Goal: Information Seeking & Learning: Learn about a topic

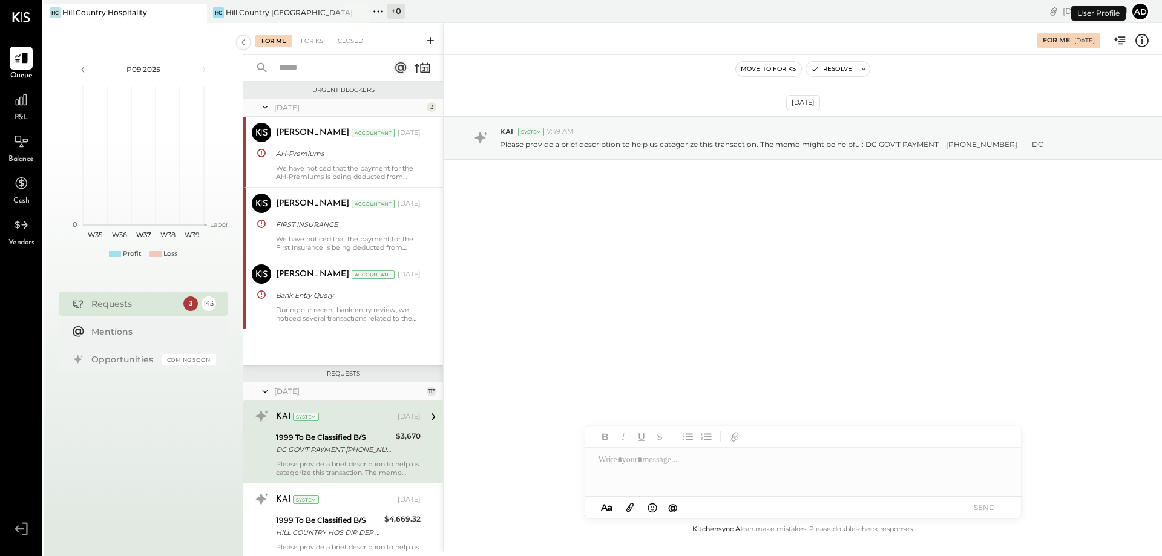
scroll to position [123, 0]
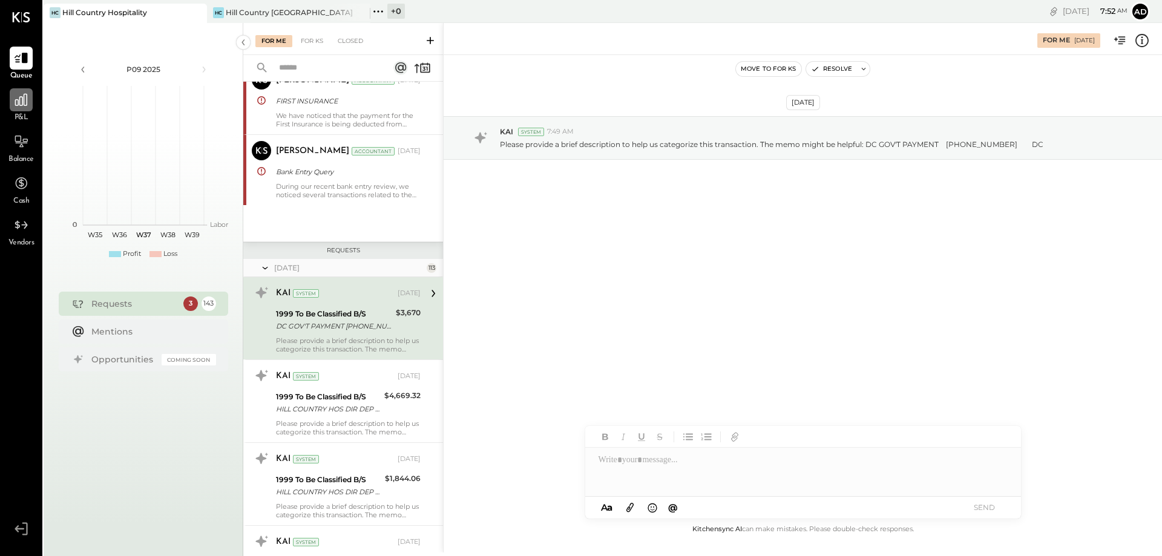
click at [15, 110] on div at bounding box center [21, 99] width 23 height 23
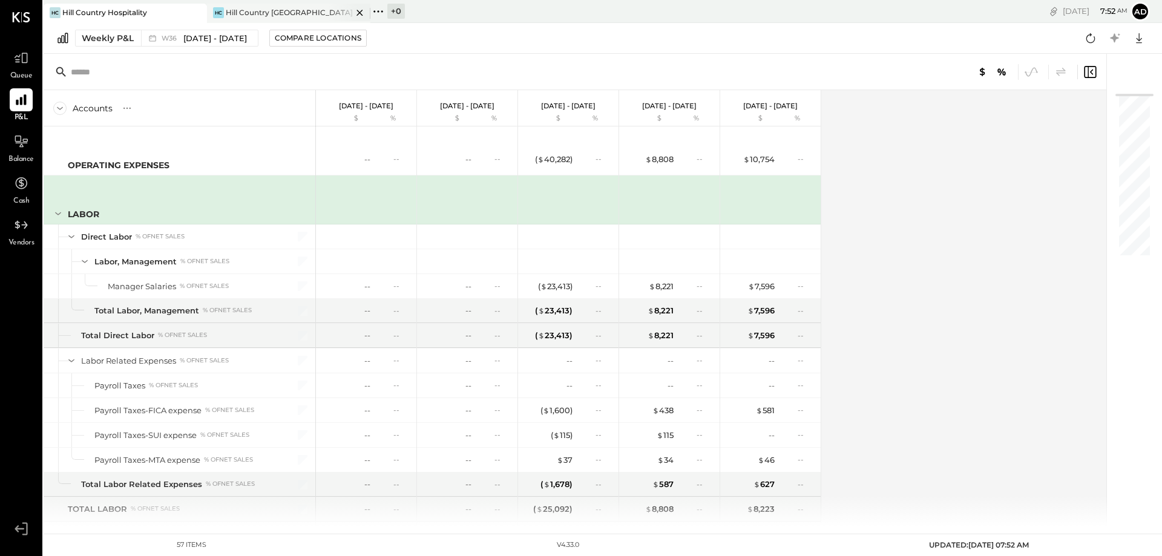
click at [269, 15] on div "Hill Country [GEOGRAPHIC_DATA]" at bounding box center [289, 12] width 126 height 10
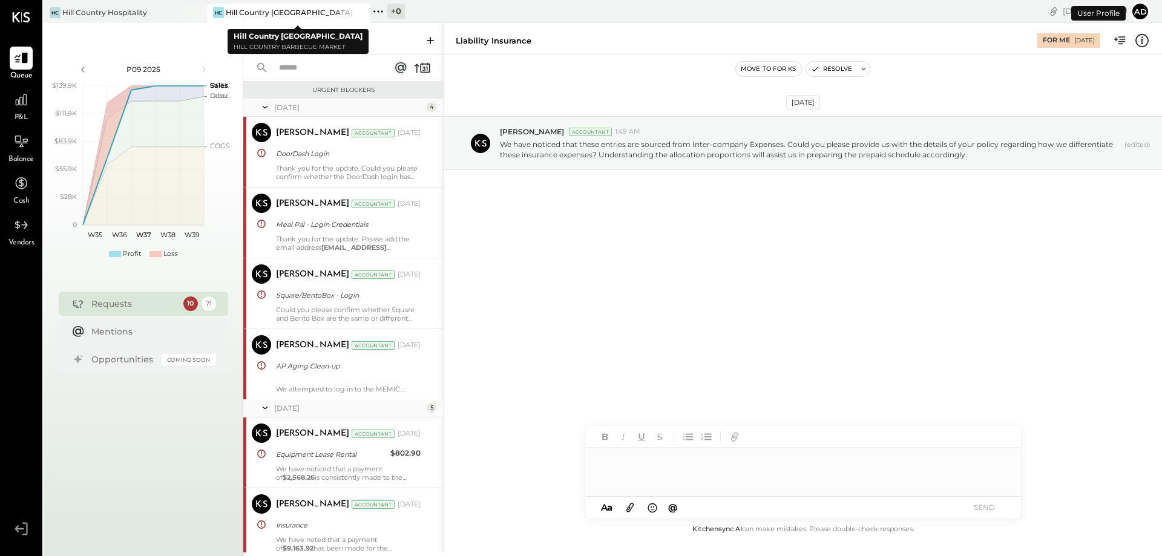
scroll to position [1428, 0]
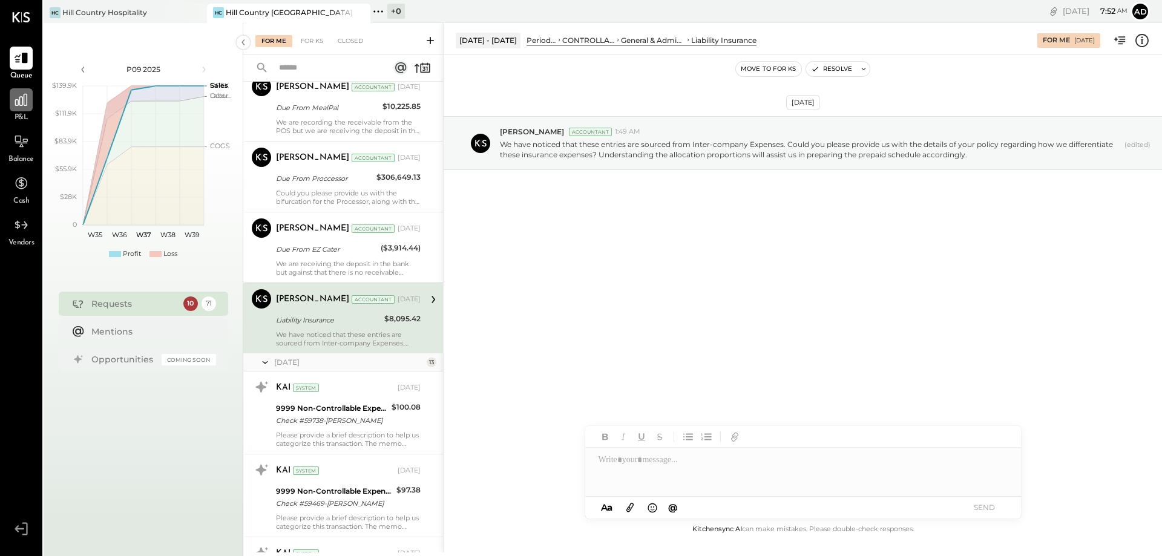
click at [23, 110] on div at bounding box center [21, 99] width 23 height 23
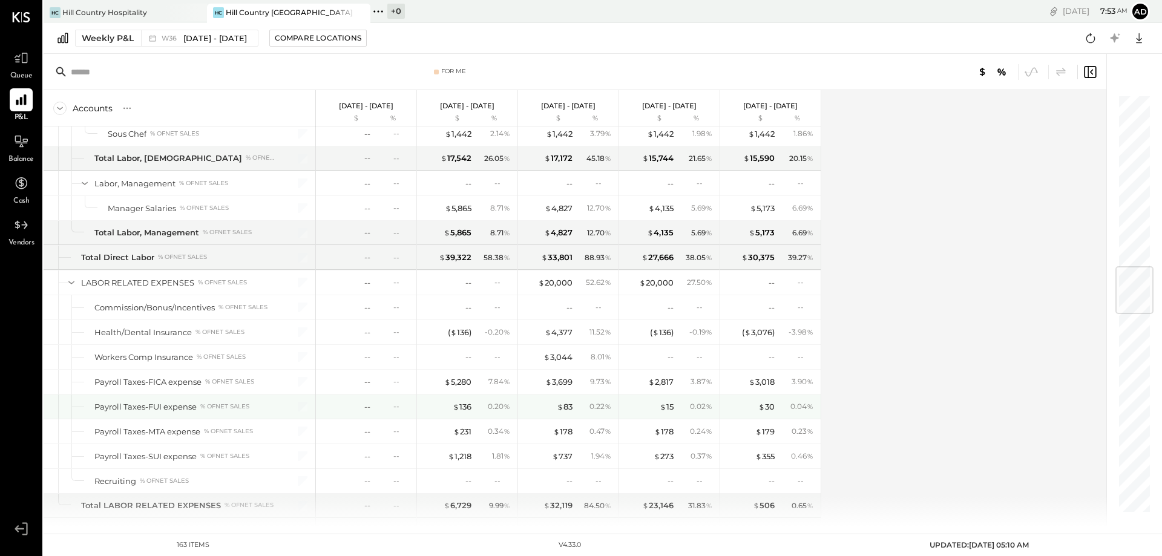
scroll to position [1634, 0]
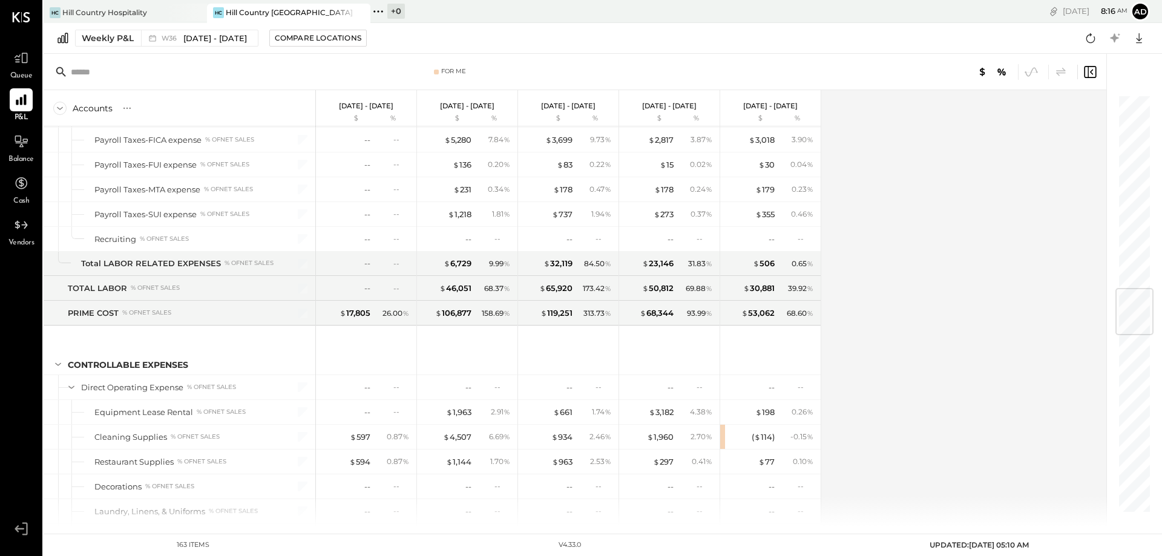
click at [260, 18] on div "HC Hill Country NYC" at bounding box center [288, 13] width 163 height 19
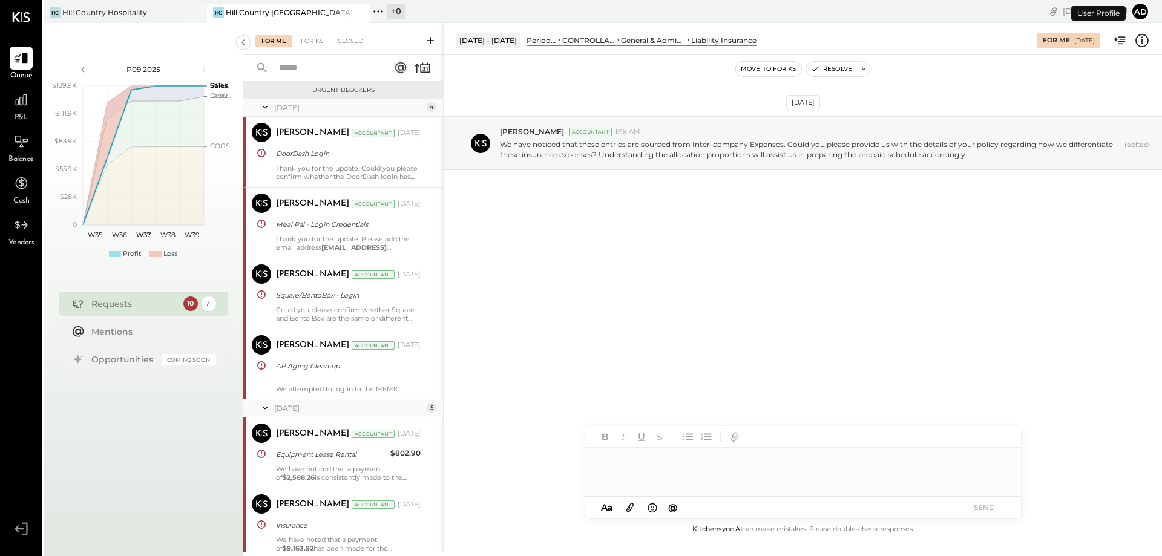
scroll to position [1428, 0]
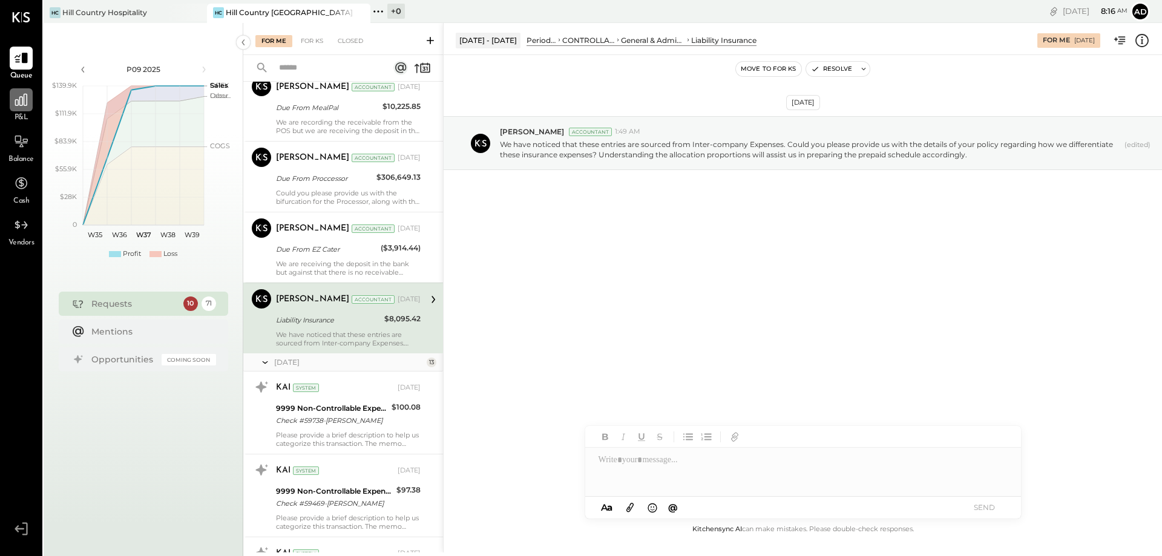
click at [23, 103] on icon at bounding box center [21, 100] width 16 height 16
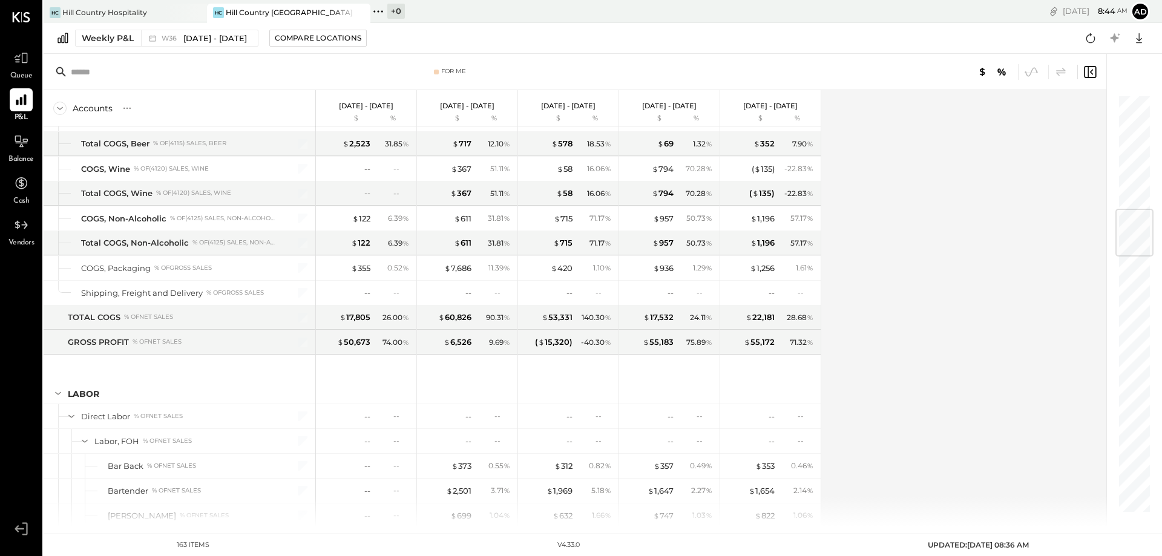
scroll to position [968, 0]
